Goal: Task Accomplishment & Management: Use online tool/utility

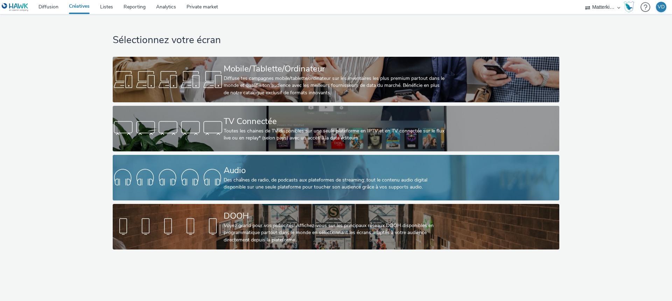
click at [245, 163] on div "Audio Des chaînes de radio, de podcasts aux plateformes de streaming: tout le c…" at bounding box center [335, 177] width 222 height 45
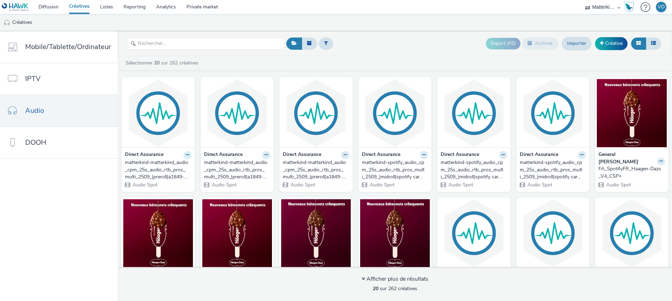
click at [188, 156] on button at bounding box center [187, 155] width 8 height 8
drag, startPoint x: 160, startPoint y: 168, endPoint x: 91, endPoint y: 185, distance: 71.0
click at [69, 201] on nav "Mobile/Tablette/Ordinateur IPTV Audio DOOH" at bounding box center [59, 165] width 118 height 269
click at [187, 155] on button at bounding box center [187, 155] width 8 height 8
click at [169, 167] on link "Modifier" at bounding box center [165, 167] width 52 height 14
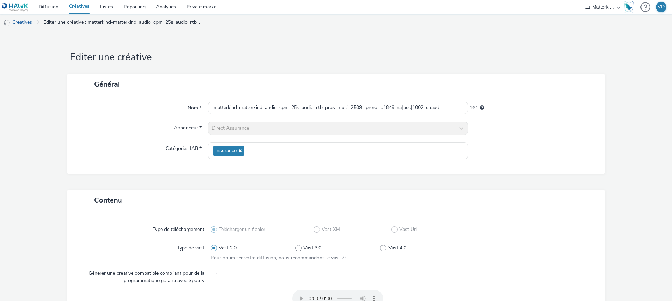
click at [270, 101] on div "Nom * matterkind-matterkind_audio_cpm_25s_audio_rtb_pros_multi_2509_|preroll|a1…" at bounding box center [336, 133] width 538 height 79
click at [268, 107] on input "matterkind-matterkind_audio_cpm_25s_audio_rtb_pros_multi_2509_|preroll|a1849-na…" at bounding box center [338, 107] width 260 height 12
click at [435, 108] on input "matterkind-matterkind_audio_cpm_25s_audio_rtb_pros_multi_2509_|preroll|a1849-na…" at bounding box center [338, 107] width 260 height 12
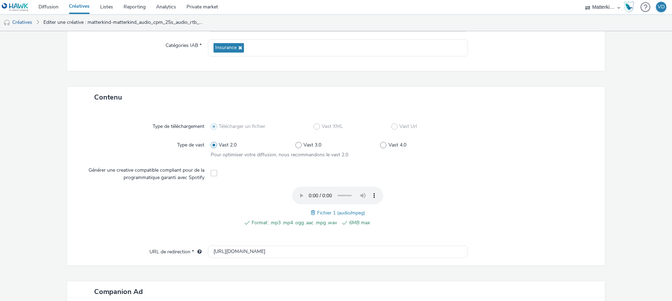
scroll to position [224, 0]
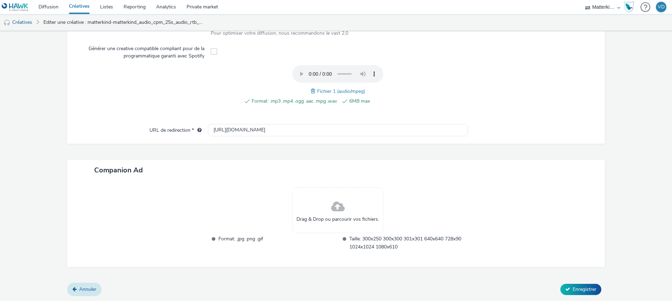
click at [82, 287] on span "Annuler" at bounding box center [87, 289] width 17 height 7
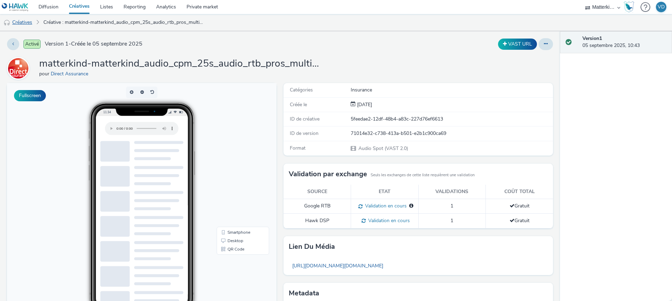
click at [32, 22] on link "Créatives" at bounding box center [18, 22] width 36 height 17
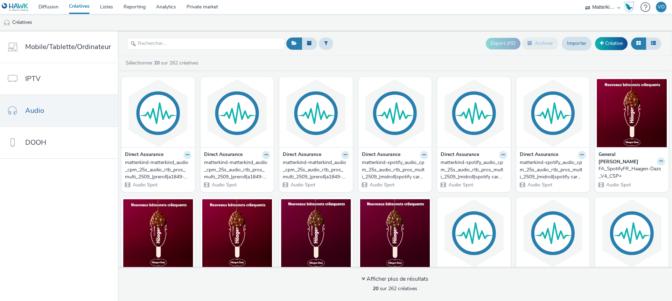
click at [183, 154] on button at bounding box center [187, 155] width 8 height 8
click at [164, 165] on link "Modifier" at bounding box center [165, 167] width 52 height 14
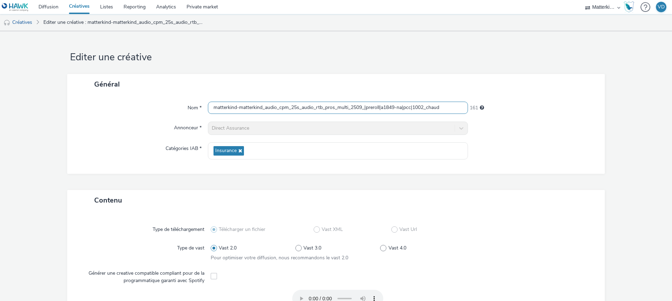
click at [254, 107] on input "matterkind-matterkind_audio_cpm_25s_audio_rtb_pros_multi_2509_|preroll|a1849-na…" at bounding box center [338, 107] width 260 height 12
paste input "matterkind-matterkind_audio_cpm_25s_audio_rtb_pros_multi_2509_|preroll|a1849-na…"
click at [438, 107] on input "matterkind-matterkind_audio_cpm_25s_audio_rtb_pros_multi_2509_|preroll|a1849-na…" at bounding box center [338, 107] width 260 height 12
paste input "428132044"
drag, startPoint x: 401, startPoint y: 108, endPoint x: 408, endPoint y: 106, distance: 8.2
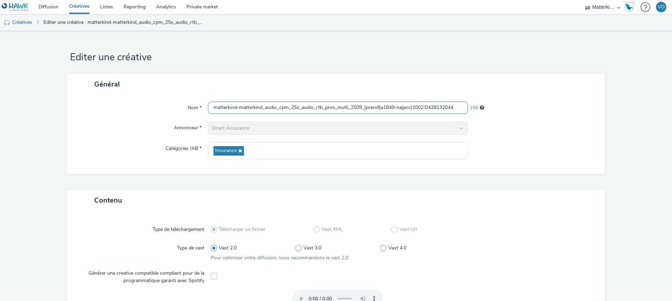
click at [401, 108] on input "matterkind-matterkind_audio_cpm_25s_audio_rtb_pros_multi_2509_|preroll|a1849-na…" at bounding box center [338, 107] width 260 height 12
type input "matterkind-matterkind_audio_cpm_25s_audio_rtb_pros_multi_2509_|preroll|a1849-ch…"
click at [553, 151] on div at bounding box center [533, 150] width 130 height 17
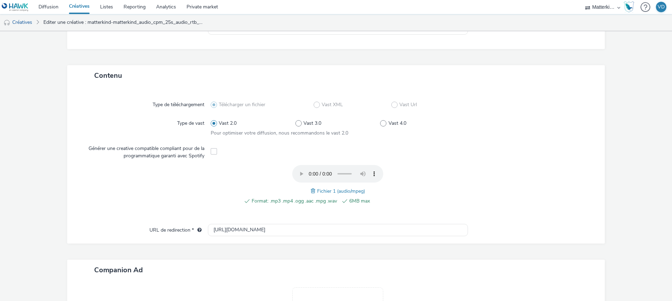
scroll to position [224, 0]
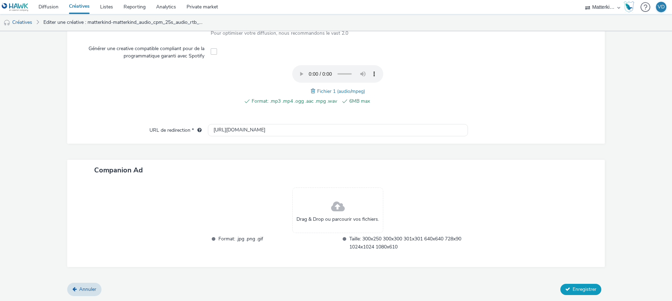
click at [565, 287] on icon at bounding box center [567, 288] width 5 height 5
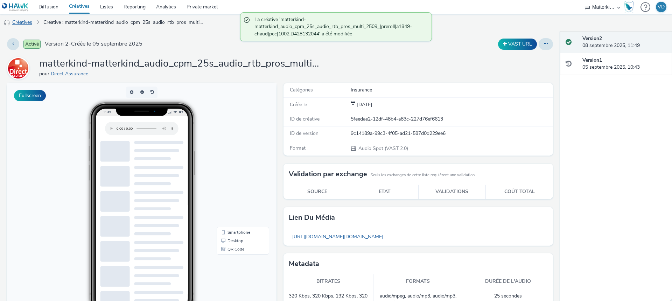
click at [16, 22] on link "Créatives" at bounding box center [18, 22] width 36 height 17
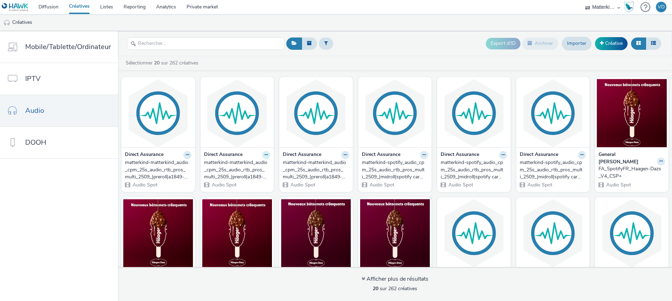
click at [265, 155] on icon at bounding box center [266, 155] width 3 height 4
click at [187, 154] on button at bounding box center [187, 155] width 8 height 8
click at [265, 156] on icon at bounding box center [266, 155] width 3 height 4
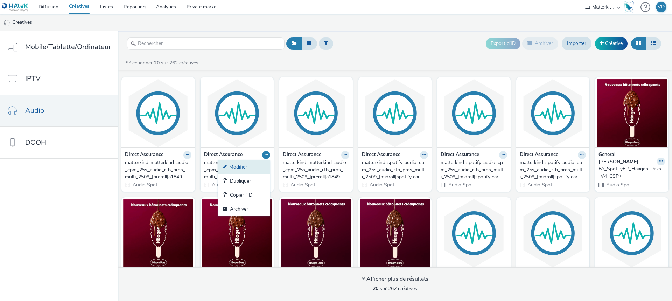
click at [245, 162] on link "Modifier" at bounding box center [244, 167] width 52 height 14
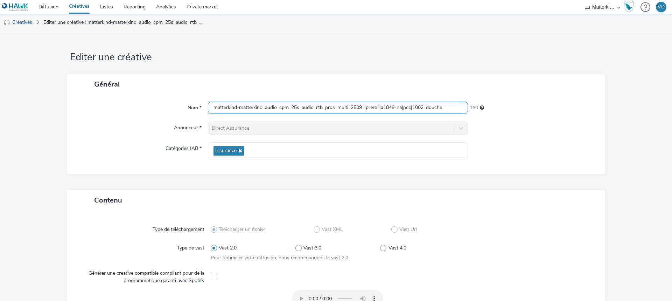
click at [291, 108] on input "matterkind-matterkind_audio_cpm_25s_audio_rtb_pros_multi_2509_|preroll|a1849-na…" at bounding box center [338, 107] width 260 height 12
click at [334, 106] on input "matterkind-matterkind_audio_cpm_25s_audio_rtb_pros_multi_2509_|preroll|a1849-na…" at bounding box center [338, 107] width 260 height 12
type input "matterkind-matterkind_audio_cpm_25s_audio_rtb_pro_multi_2509_|preroll|a1849-na|…"
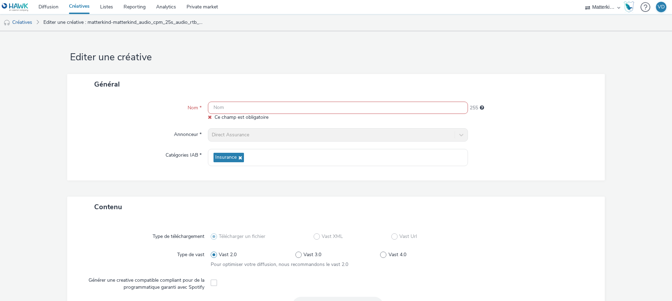
click at [257, 109] on input "text" at bounding box center [338, 107] width 260 height 12
paste input "matterkind-matterkind_audio_cpm_25s_audio_rtb_pros_multi_2509_|preroll|a1849-na…"
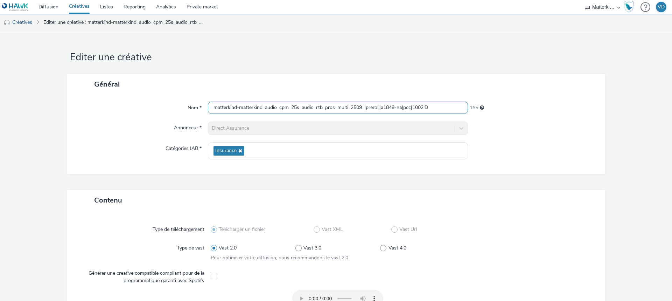
click at [431, 107] on input "matterkind-matterkind_audio_cpm_25s_audio_rtb_pros_multi_2509_|preroll|a1849-na…" at bounding box center [338, 107] width 260 height 12
paste input "428140483"
click at [400, 109] on input "matterkind-matterkind_audio_cpm_25s_audio_rtb_pros_multi_2509_|preroll|a1849-na…" at bounding box center [338, 107] width 260 height 12
click at [401, 106] on input "matterkind-matterkind_audio_cpm_25s_audio_rtb_pros_multi_2509_|preroll|a1849-na…" at bounding box center [338, 107] width 260 height 12
type input "matterkind-matterkind_audio_cpm_25s_audio_rtb_pros_multi_2509_|preroll|a1849-do…"
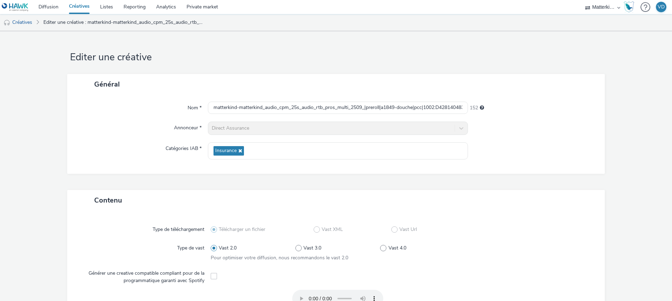
click at [512, 136] on div "Nom * matterkind-matterkind_audio_cpm_25s_audio_rtb_pros_multi_2509_|preroll|a1…" at bounding box center [336, 133] width 538 height 79
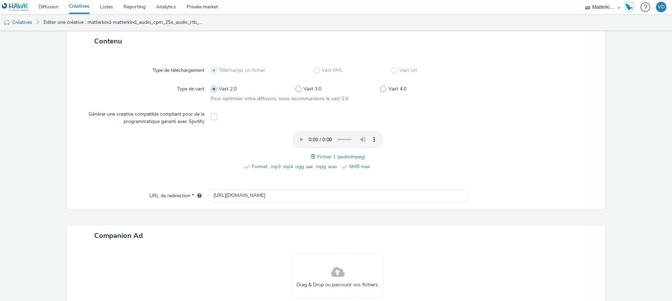
scroll to position [224, 0]
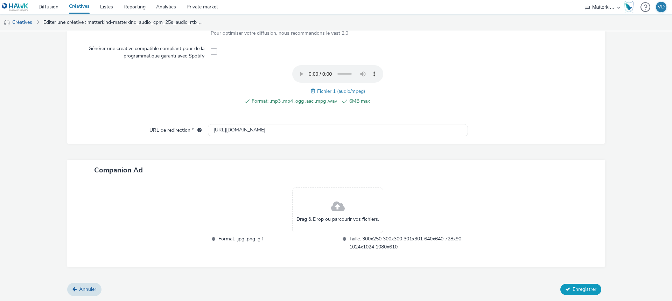
click at [567, 286] on button "Enregistrer" at bounding box center [580, 288] width 41 height 11
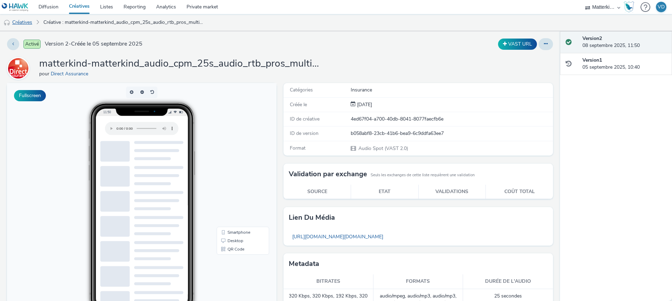
click at [27, 21] on link "Créatives" at bounding box center [18, 22] width 36 height 17
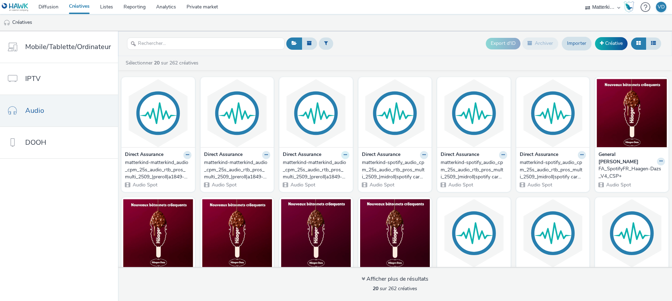
click at [344, 154] on icon at bounding box center [345, 155] width 3 height 4
click at [320, 168] on link "Modifier" at bounding box center [323, 167] width 52 height 14
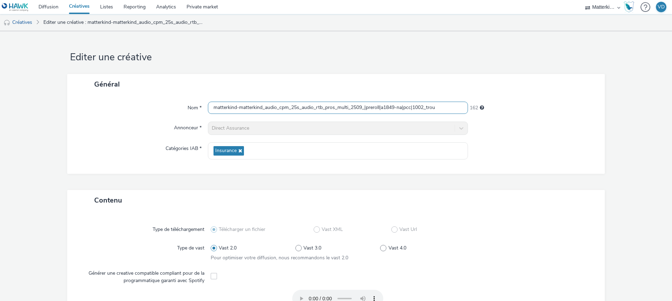
click at [306, 106] on input "matterkind-matterkind_audio_cpm_25s_audio_rtb_pros_multi_2509_|preroll|a1849-na…" at bounding box center [338, 107] width 260 height 12
type input "matterkind-matterkind_audio_cpm_25s_auadio_rtb_pros_multi_2509_|preroll|a1849-n…"
paste input "matterkind-matterkind_audio_cpm_25s_audio_rtb_pros_multi_2509_|preroll|a1849-na…"
click at [400, 106] on input "matterkind-matterkind_audio_cpm_25s_audio_rtb_pros_multi_2509_|preroll|a1849-na…" at bounding box center [338, 107] width 260 height 12
click at [439, 107] on input "matterkind-matterkind_audio_cpm_25s_audio_rtb_pros_multi_2509_|preroll|a1849-tr…" at bounding box center [338, 107] width 260 height 12
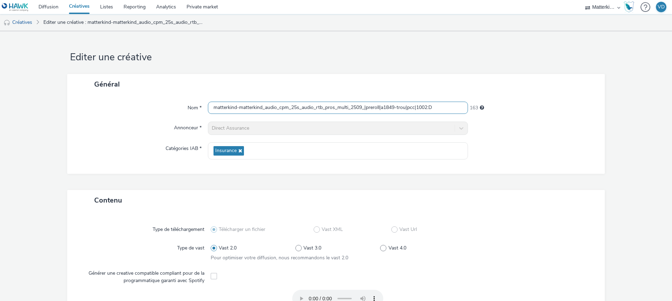
click at [445, 109] on input "matterkind-matterkind_audio_cpm_25s_audio_rtb_pros_multi_2509_|preroll|a1849-tr…" at bounding box center [338, 107] width 260 height 12
paste input "428140480"
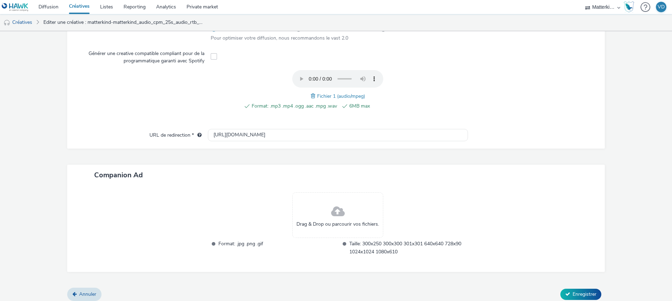
scroll to position [224, 0]
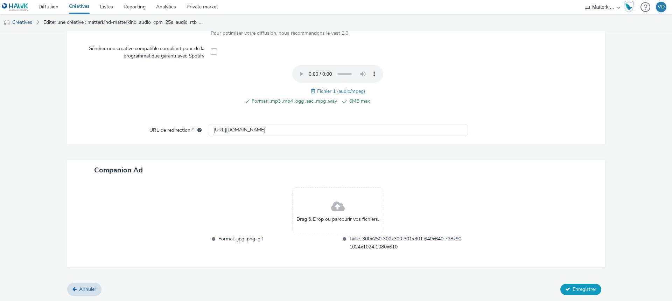
type input "matterkind-matterkind_audio_cpm_25s_audio_rtb_pros_multi_2509_|preroll|a1849-tr…"
click at [565, 287] on icon at bounding box center [567, 288] width 5 height 5
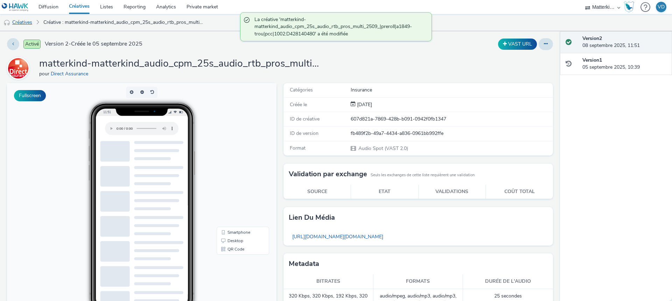
click at [26, 21] on link "Créatives" at bounding box center [18, 22] width 36 height 17
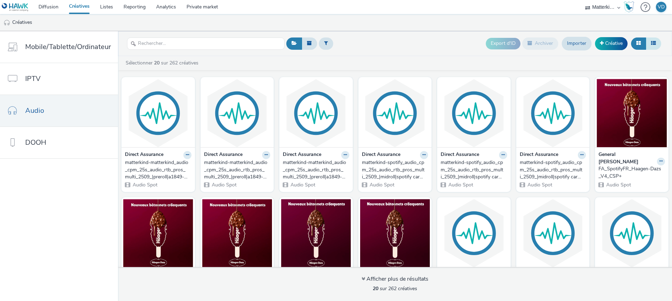
click at [652, 39] on button at bounding box center [653, 43] width 15 height 12
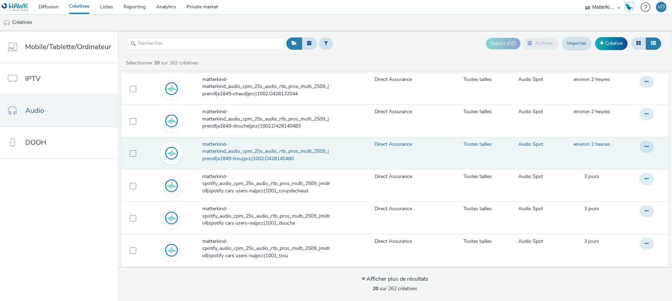
scroll to position [35, 0]
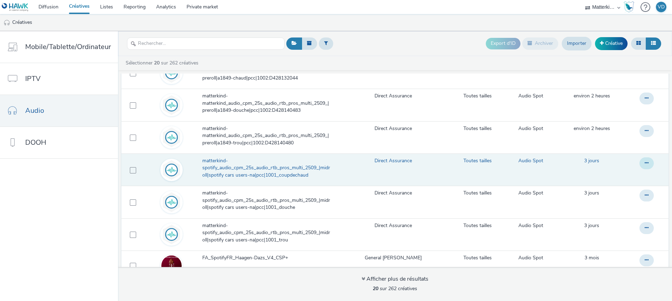
click at [639, 166] on button at bounding box center [646, 163] width 14 height 12
drag, startPoint x: 614, startPoint y: 175, endPoint x: 657, endPoint y: 169, distance: 43.0
click at [657, 169] on td at bounding box center [648, 169] width 41 height 32
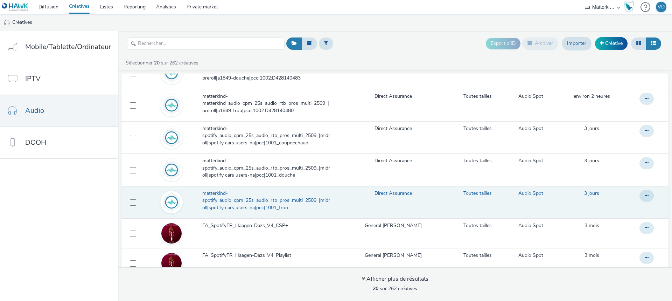
scroll to position [70, 0]
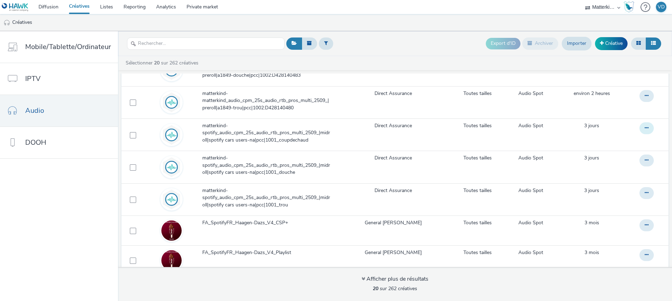
click at [645, 129] on icon at bounding box center [647, 127] width 4 height 5
click at [611, 139] on link "Modifier" at bounding box center [627, 142] width 52 height 14
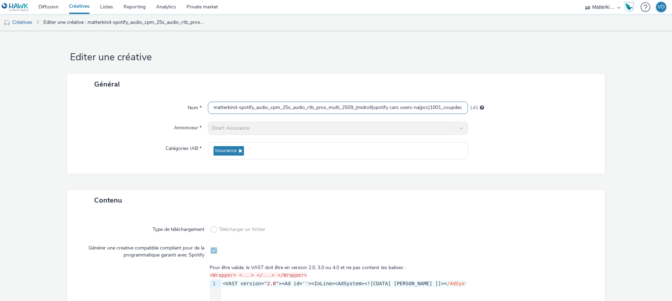
click at [359, 103] on input "matterkind-spotify_audio_cpm_25s_audio_rtb_pros_multi_2509_|midroll|spotify car…" at bounding box center [338, 107] width 260 height 12
paste input "matterkind-spotify_audio_cpm_25s_audio_rtb_pros_multi_2509_|midroll|spotify car…"
click at [416, 108] on input "matterkind-spotify_audio_cpm_25s_audio_rtb_pros_multi_2509_|midroll|spotify car…" at bounding box center [338, 107] width 260 height 12
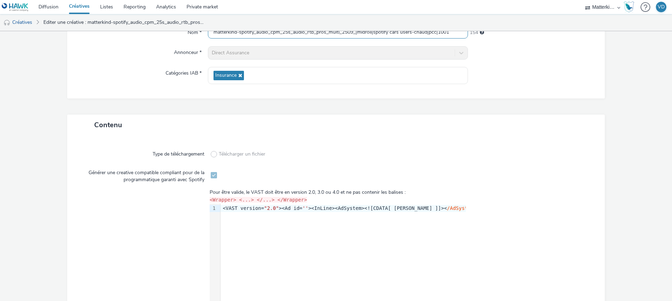
scroll to position [148, 0]
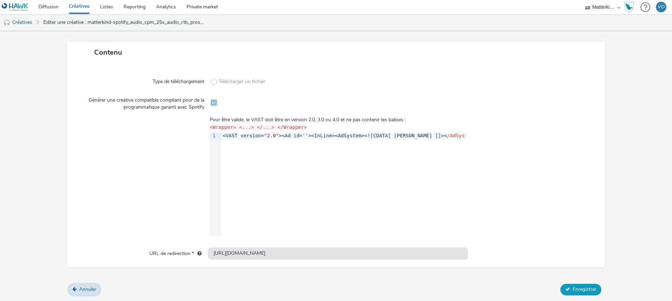
type input "matterkind-spotify_audio_cpm_25s_audio_rtb_pros_multi_2509_|midroll|spotify car…"
click at [580, 288] on span "Enregistrer" at bounding box center [585, 289] width 24 height 7
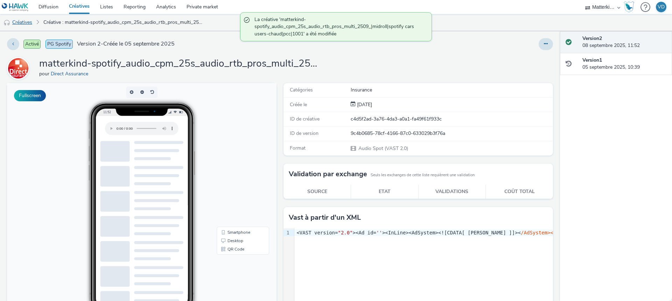
click at [27, 20] on link "Créatives" at bounding box center [18, 22] width 36 height 17
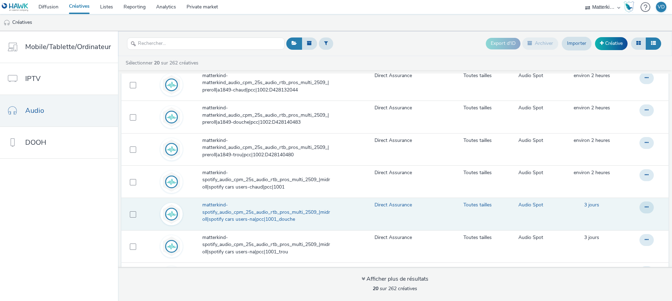
scroll to position [35, 0]
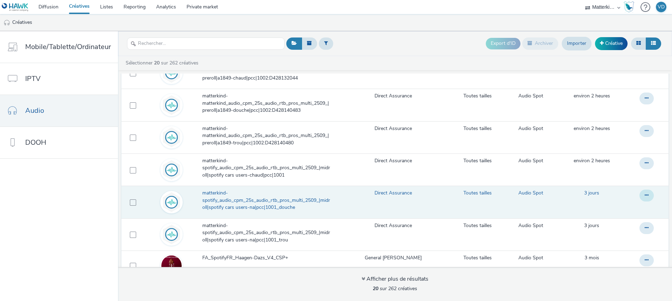
click at [639, 197] on button at bounding box center [646, 195] width 14 height 12
click at [618, 207] on link "Modifier" at bounding box center [627, 209] width 52 height 14
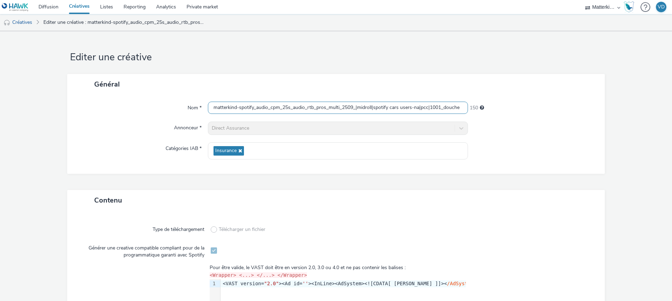
click at [342, 106] on input "matterkind-spotify_audio_cpm_25s_audio_rtb_pros_multi_2509_|midroll|spotify car…" at bounding box center [338, 107] width 260 height 12
paste input "matterkind-spotify_audio_cpm_25s_audio_rtb_pros_multi_2509_|midroll|spotify car…"
click at [452, 107] on input "matterkind-spotify_audio_cpm_25s_audio_rtb_pros_multi_2509_|midroll|spotify car…" at bounding box center [338, 107] width 260 height 12
paste input "428272100"
click at [405, 108] on input "matterkind-spotify_audio_cpm_25s_audio_rtb_pros_multi_2509_|midroll|spotify car…" at bounding box center [338, 107] width 260 height 12
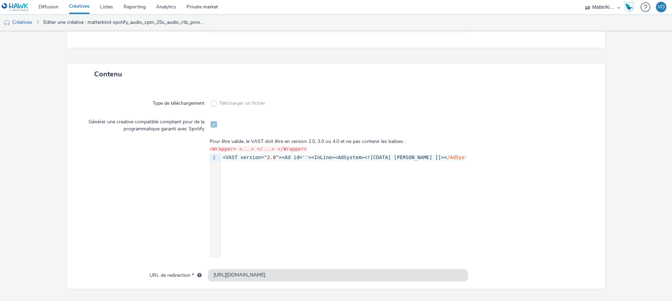
scroll to position [148, 0]
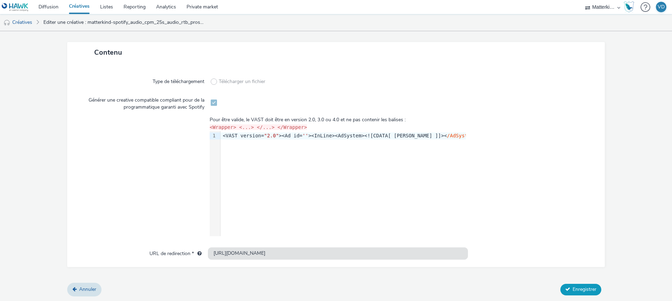
type input "matterkind-spotify_audio_cpm_25s_audio_rtb_pros_multi_2509_|midroll|spotify car…"
click at [573, 286] on span "Enregistrer" at bounding box center [585, 289] width 24 height 7
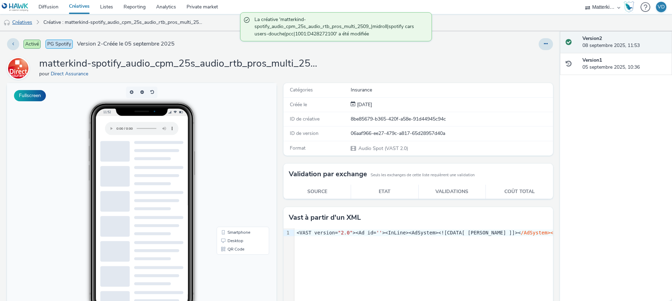
click at [22, 24] on link "Créatives" at bounding box center [18, 22] width 36 height 17
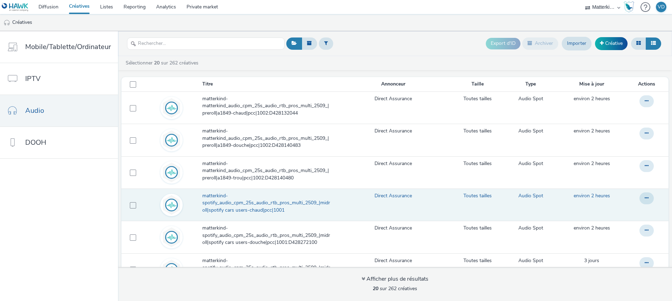
click at [261, 201] on span "matterkind-spotify_audio_cpm_25s_audio_rtb_pros_multi_2509_|midroll|spotify car…" at bounding box center [268, 202] width 132 height 21
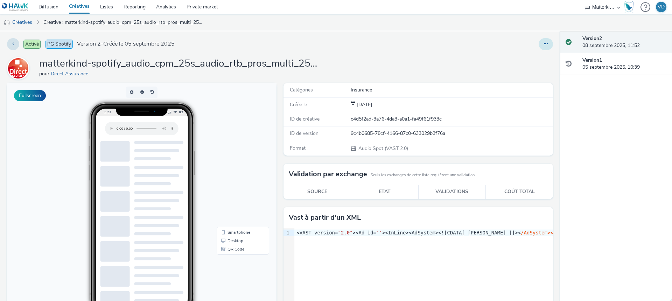
click at [541, 41] on button at bounding box center [546, 44] width 14 height 12
click at [518, 59] on link "Modifier" at bounding box center [526, 58] width 52 height 14
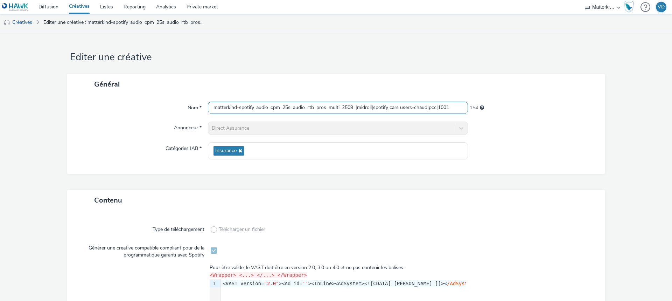
click at [452, 106] on input "matterkind-spotify_audio_cpm_25s_audio_rtb_pros_multi_2509_|midroll|spotify car…" at bounding box center [338, 107] width 260 height 12
click at [460, 106] on input "matterkind-spotify_audio_cpm_25s_audio_rtb_pros_multi_2509_|midroll|spotify car…" at bounding box center [338, 107] width 260 height 12
paste input "428103574"
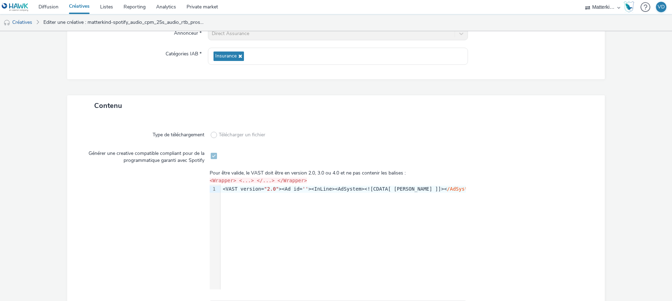
scroll to position [148, 0]
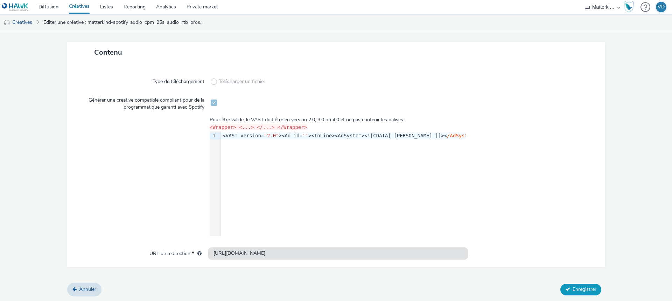
type input "matterkind-spotify_audio_cpm_25s_audio_rtb_pros_multi_2509_|midroll|spotify car…"
click at [573, 292] on button "Enregistrer" at bounding box center [580, 288] width 41 height 11
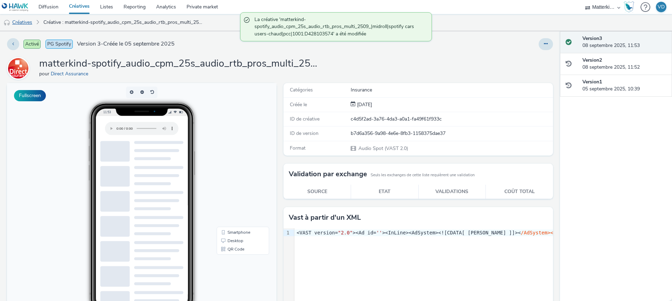
drag, startPoint x: 27, startPoint y: 21, endPoint x: 31, endPoint y: 27, distance: 6.7
click at [27, 21] on link "Créatives" at bounding box center [18, 22] width 36 height 17
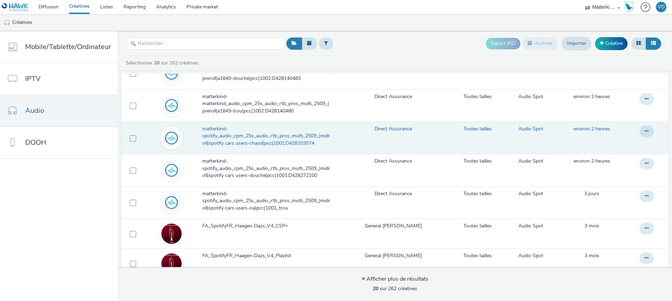
scroll to position [70, 0]
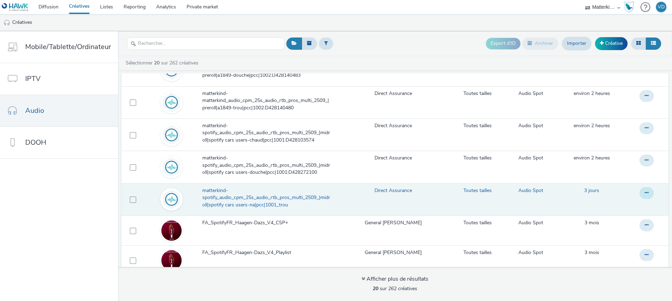
click at [639, 192] on button at bounding box center [646, 193] width 14 height 12
click at [618, 204] on link "Modifier" at bounding box center [627, 207] width 52 height 14
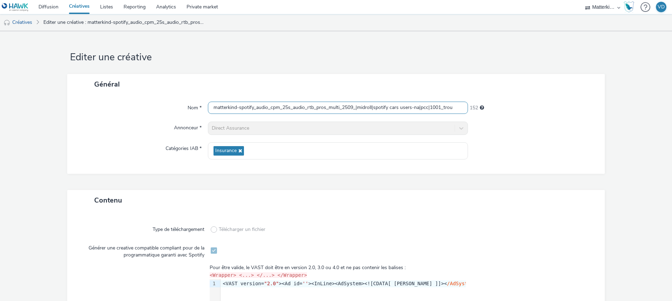
click at [310, 110] on input "matterkind-spotify_audio_cpm_25s_audio_rtb_pros_multi_2509_|midroll|spotify car…" at bounding box center [338, 107] width 260 height 12
paste input "428103574"
type input "428103574"
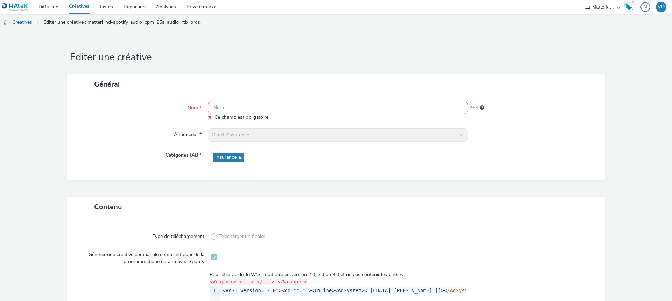
click at [368, 103] on input "text" at bounding box center [338, 107] width 260 height 12
paste input "matterkind-spotify_audio_cpm_25s_audio_rtb_pros_multi_2509_|midroll|spotify car…"
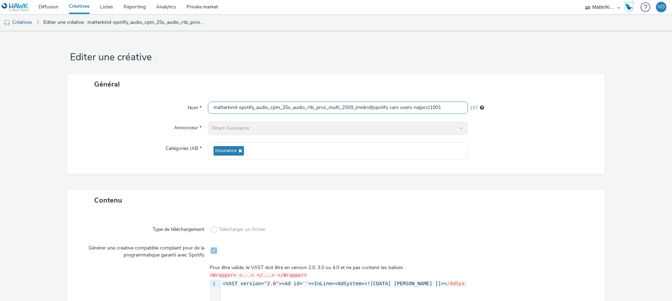
drag, startPoint x: 412, startPoint y: 107, endPoint x: 416, endPoint y: 109, distance: 4.1
click at [416, 109] on input "matterkind-spotify_audio_cpm_25s_audio_rtb_pros_multi_2509_|midroll|spotify car…" at bounding box center [338, 107] width 260 height 12
click at [450, 105] on input "matterkind-spotify_audio_cpm_25s_audio_rtb_pros_multi_2509_|midroll|spotify car…" at bounding box center [338, 107] width 260 height 12
paste input "428272709"
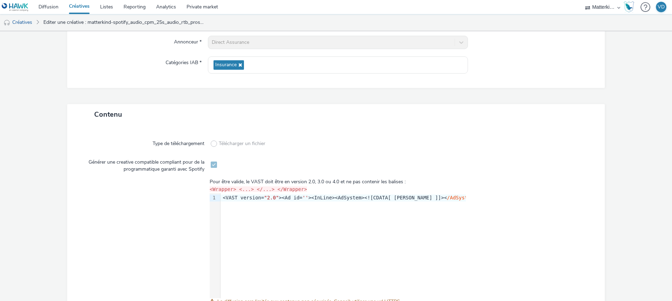
scroll to position [155, 0]
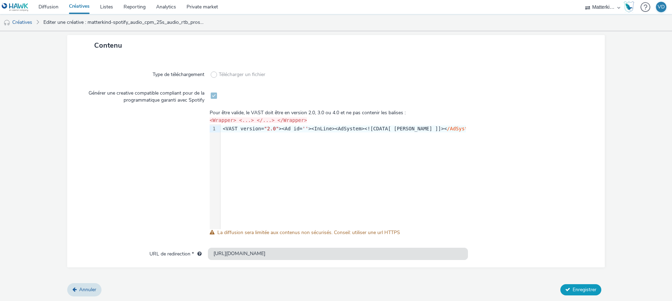
type input "matterkind-spotify_audio_cpm_25s_audio_rtb_pros_multi_2509_|midroll|spotify car…"
click at [590, 287] on span "Enregistrer" at bounding box center [585, 289] width 24 height 7
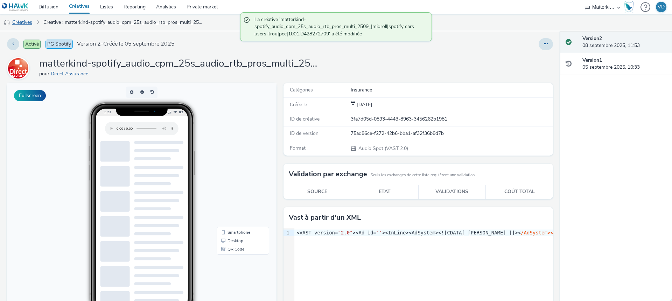
click at [28, 21] on link "Créatives" at bounding box center [18, 22] width 36 height 17
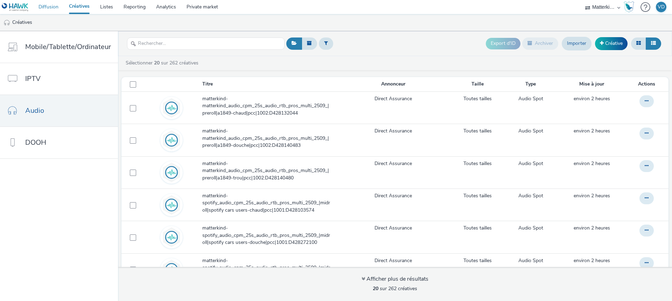
click at [52, 9] on link "Diffusion" at bounding box center [48, 7] width 30 height 14
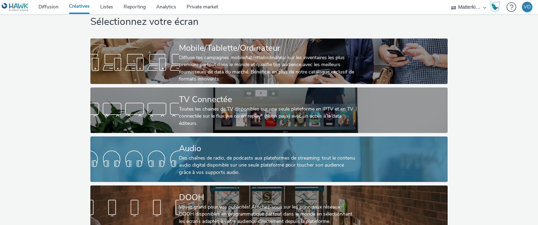
scroll to position [33, 0]
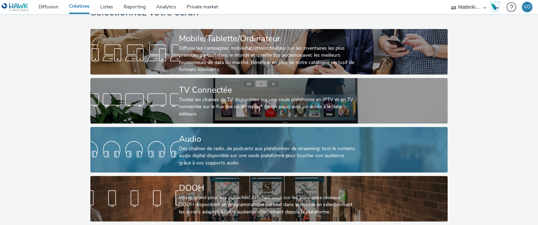
click at [226, 147] on div "Des chaînes de radio, de podcasts aux plateformes de streaming: tout le contenu…" at bounding box center [267, 155] width 177 height 21
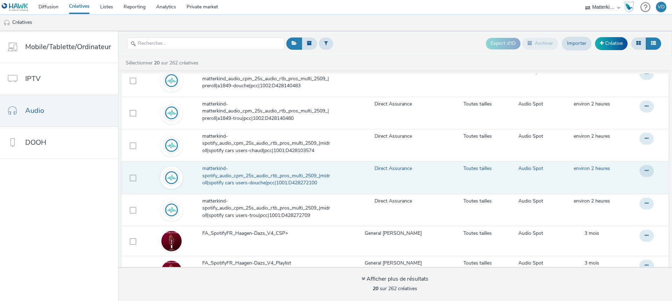
scroll to position [70, 0]
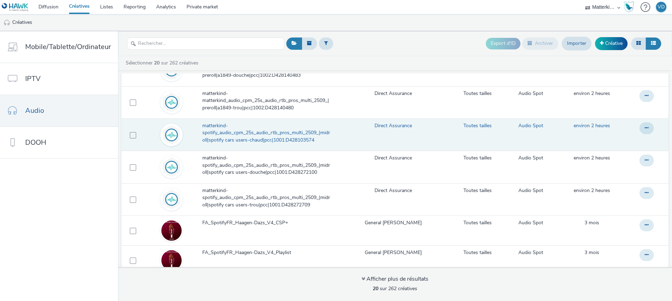
drag, startPoint x: 236, startPoint y: 131, endPoint x: 194, endPoint y: 129, distance: 41.7
click at [194, 129] on td at bounding box center [171, 134] width 60 height 32
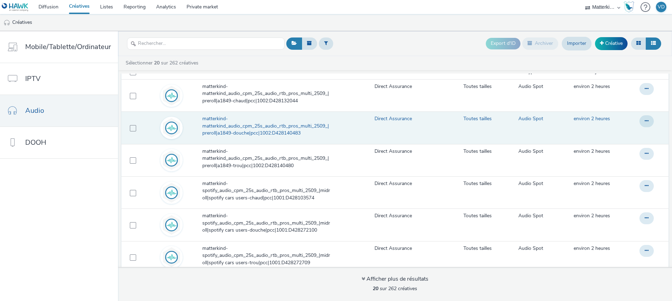
scroll to position [0, 0]
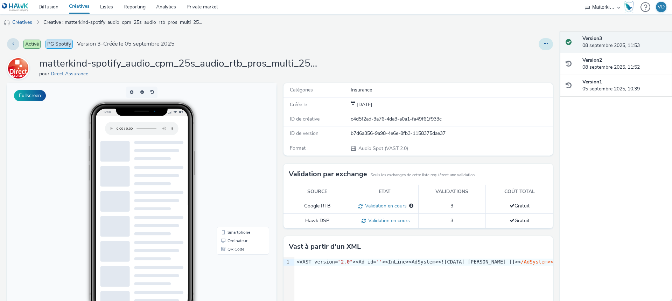
click at [539, 43] on button at bounding box center [546, 44] width 14 height 12
click at [505, 56] on icon at bounding box center [508, 57] width 7 height 5
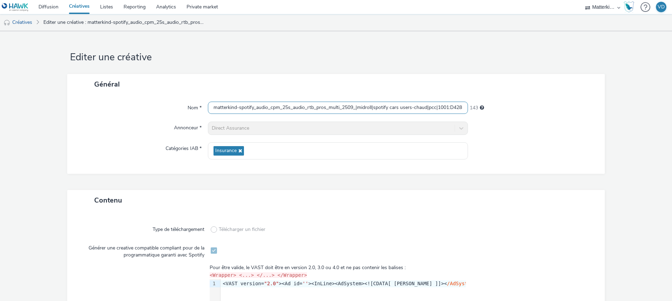
click at [282, 108] on input "matterkind-spotify_audio_cpm_25s_audio_rtb_pros_multi_2509_|midroll|spotify car…" at bounding box center [338, 107] width 260 height 12
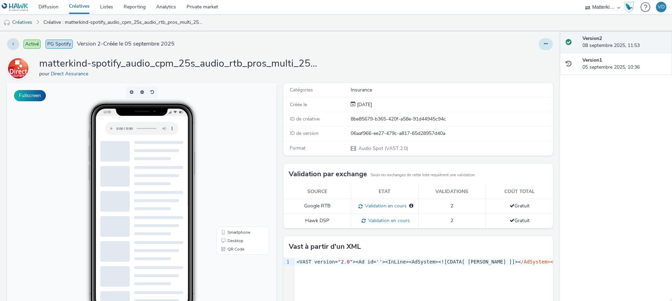
click at [539, 45] on button at bounding box center [546, 44] width 14 height 12
click at [529, 55] on link "Modifier" at bounding box center [526, 58] width 52 height 14
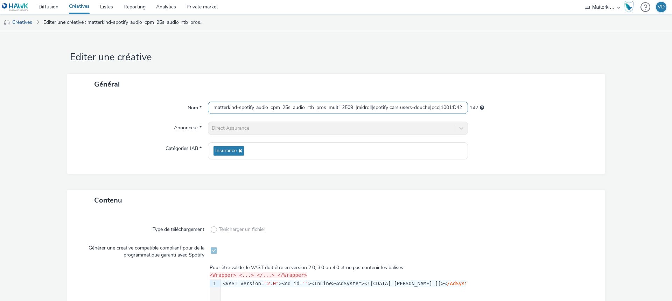
click at [321, 113] on input "matterkind-spotify_audio_cpm_25s_audio_rtb_pros_multi_2509_|midroll|spotify car…" at bounding box center [338, 107] width 260 height 12
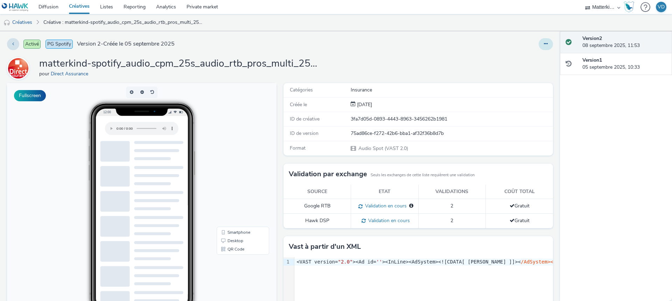
click at [544, 44] on icon at bounding box center [546, 43] width 4 height 5
click at [532, 61] on link "Modifier" at bounding box center [526, 58] width 52 height 14
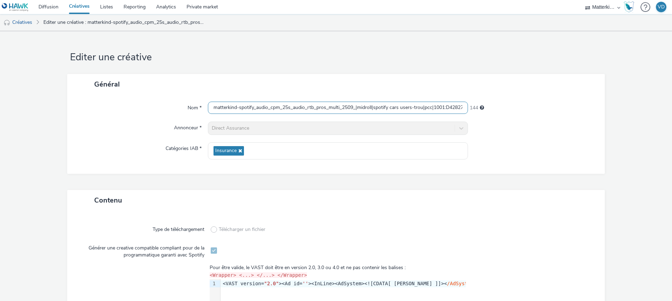
click at [261, 107] on input "matterkind-spotify_audio_cpm_25s_audio_rtb_pros_multi_2509_|midroll|spotify car…" at bounding box center [338, 107] width 260 height 12
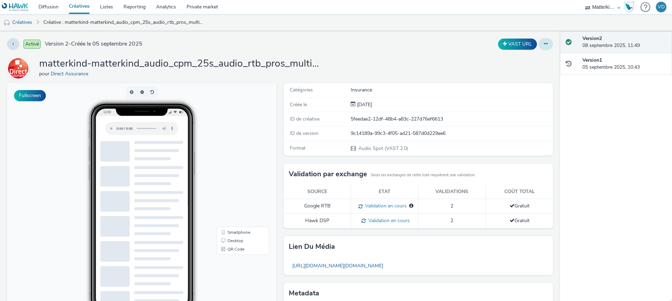
click at [543, 42] on button at bounding box center [546, 44] width 14 height 12
click at [523, 54] on link "Modifier" at bounding box center [526, 58] width 52 height 14
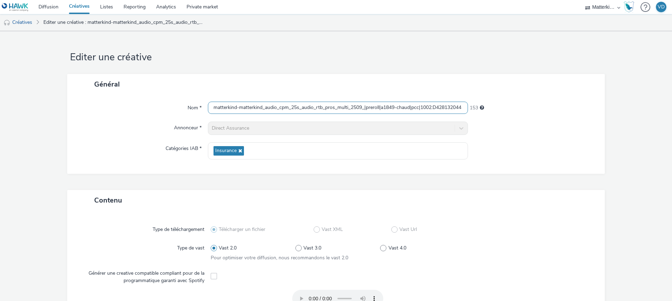
click at [287, 114] on input "matterkind-matterkind_audio_cpm_25s_audio_rtb_pros_multi_2509_|preroll|a1849-ch…" at bounding box center [338, 107] width 260 height 12
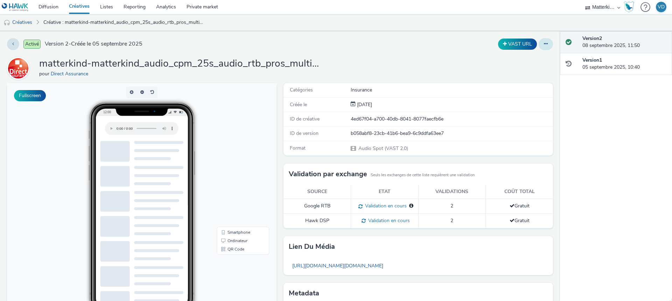
click at [540, 47] on button at bounding box center [546, 44] width 14 height 12
click at [517, 59] on link "Modifier" at bounding box center [526, 58] width 52 height 14
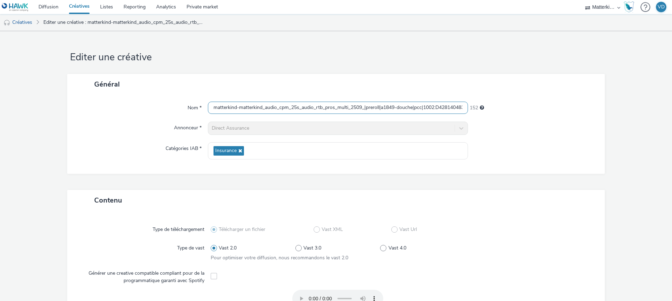
click at [245, 107] on input "matterkind-matterkind_audio_cpm_25s_audio_rtb_pros_multi_2509_|preroll|a1849-do…" at bounding box center [338, 107] width 260 height 12
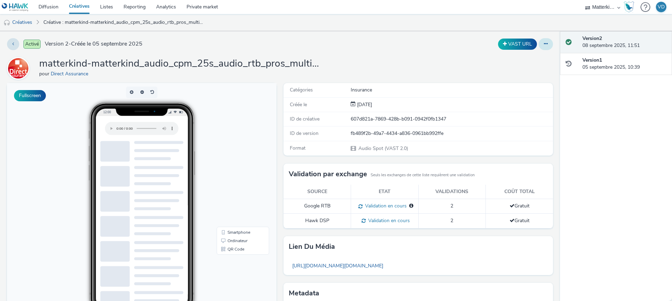
click at [540, 47] on button at bounding box center [546, 44] width 14 height 12
click at [532, 57] on link "Modifier" at bounding box center [526, 58] width 52 height 14
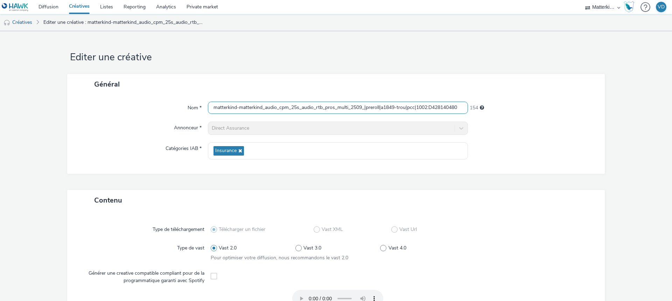
click at [372, 107] on input "matterkind-matterkind_audio_cpm_25s_audio_rtb_pros_multi_2509_|preroll|a1849-tr…" at bounding box center [338, 107] width 260 height 12
